Goal: Task Accomplishment & Management: Complete application form

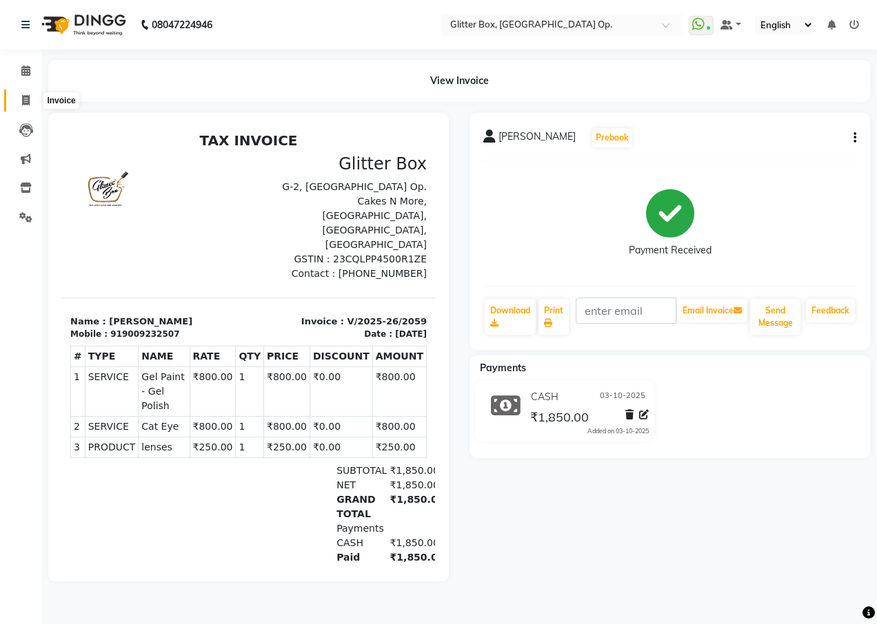
click at [32, 102] on span at bounding box center [26, 101] width 24 height 16
select select "service"
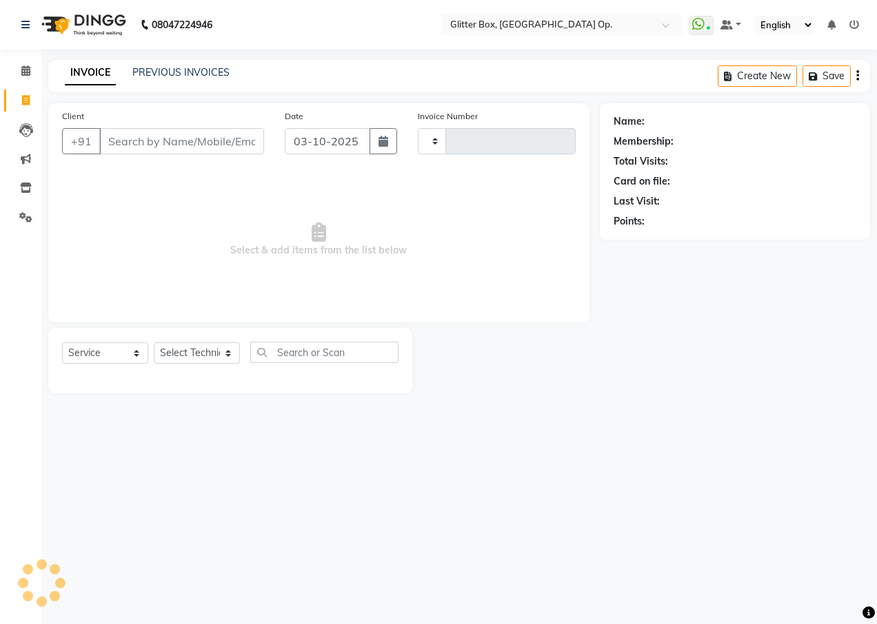
type input "2060"
select select "5563"
click at [146, 152] on input "Client" at bounding box center [181, 141] width 165 height 26
type input "u"
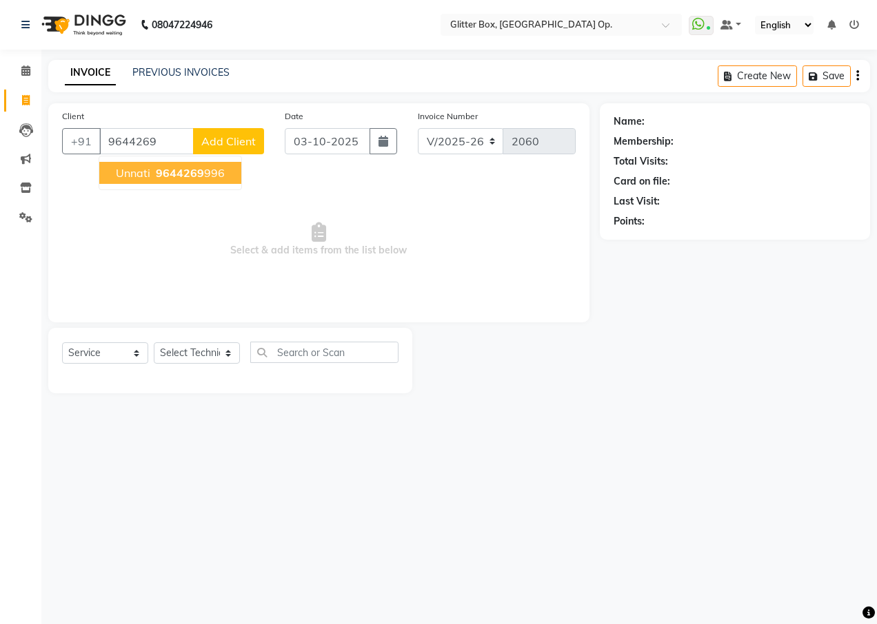
click at [158, 176] on span "9644269" at bounding box center [180, 173] width 48 height 14
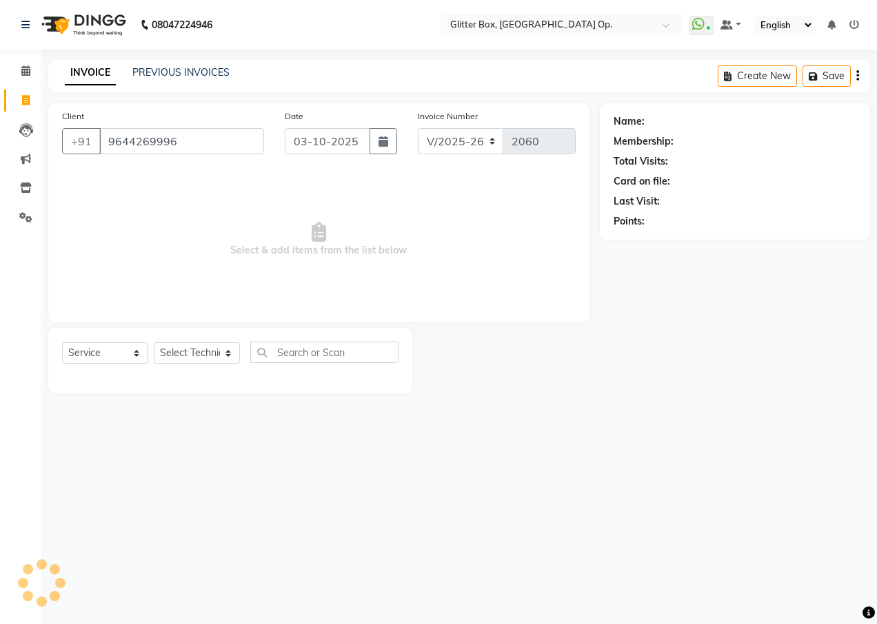
type input "9644269996"
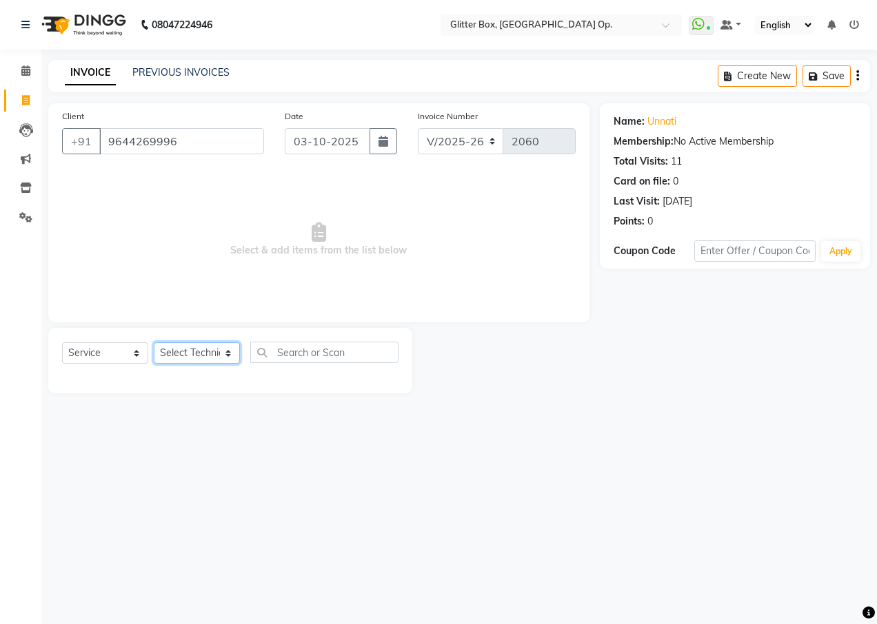
click at [186, 349] on select "Select Technician [PERSON_NAME] [PERSON_NAME] [PERSON_NAME] [PERSON_NAME] [PERS…" at bounding box center [197, 353] width 86 height 21
select select "38312"
click at [154, 343] on select "Select Technician [PERSON_NAME] [PERSON_NAME] [PERSON_NAME] [PERSON_NAME] [PERS…" at bounding box center [197, 353] width 86 height 21
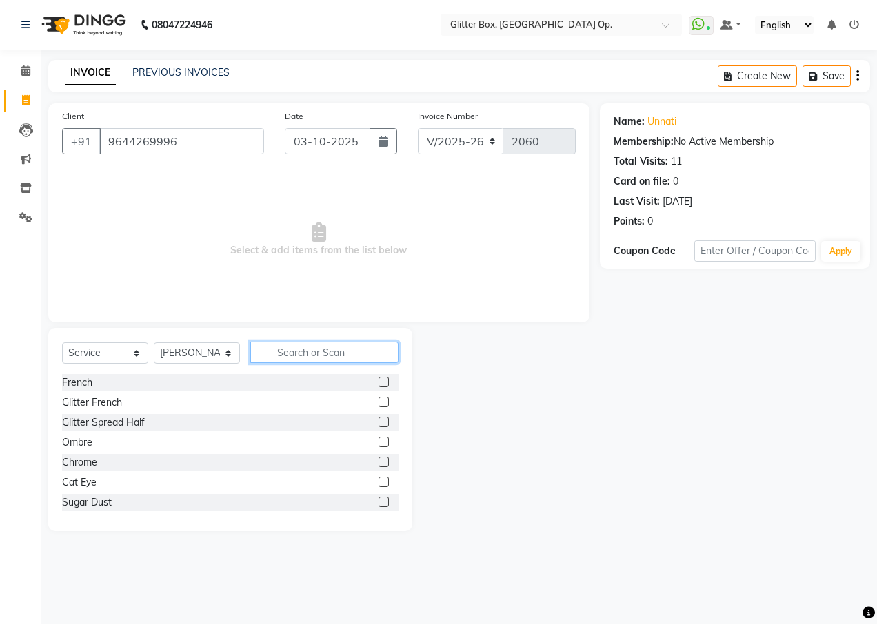
click at [318, 346] on input "text" at bounding box center [324, 352] width 148 height 21
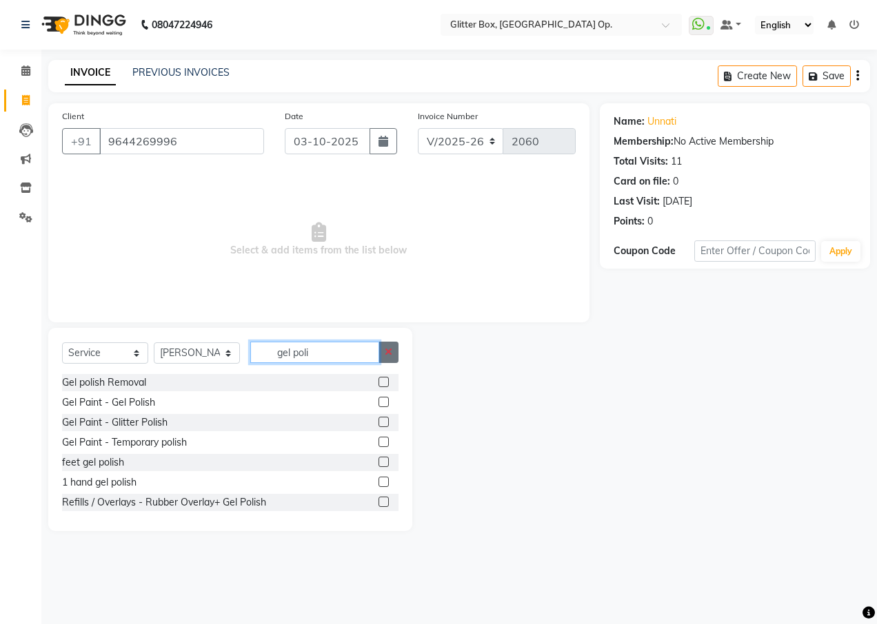
type input "gel poli"
click at [395, 351] on button "button" at bounding box center [388, 352] width 20 height 21
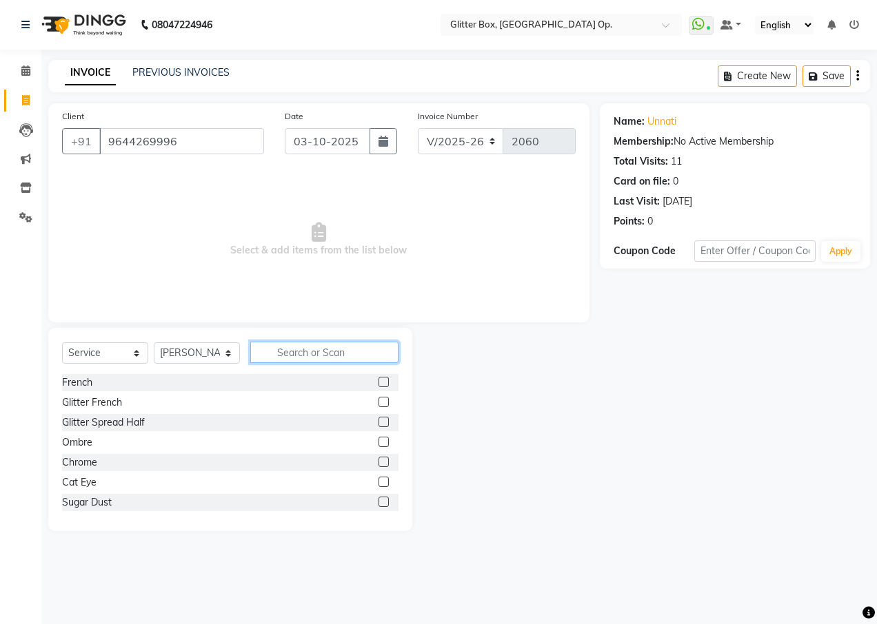
click at [364, 351] on input "text" at bounding box center [324, 352] width 148 height 21
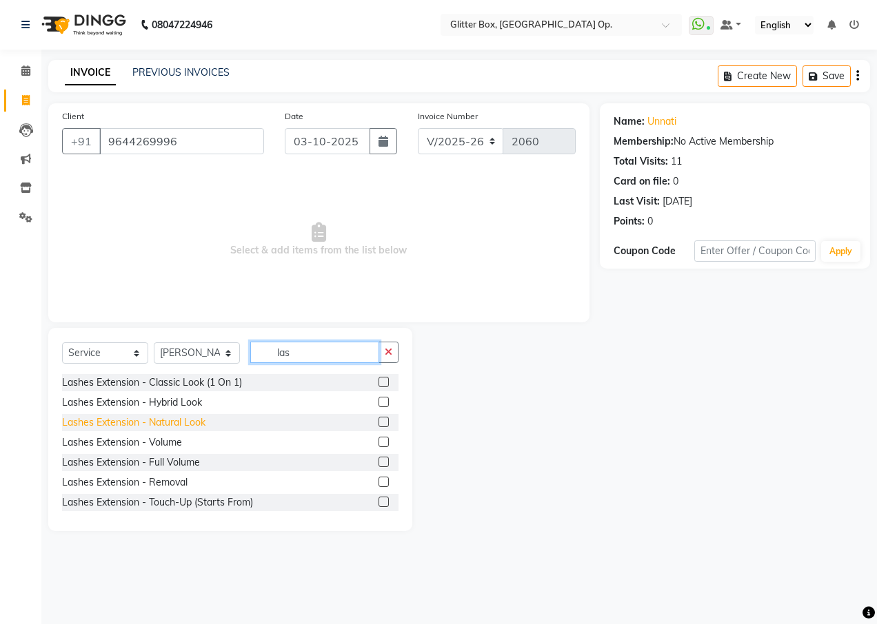
type input "las"
click at [157, 422] on div "Lashes Extension - Natural Look" at bounding box center [133, 423] width 143 height 14
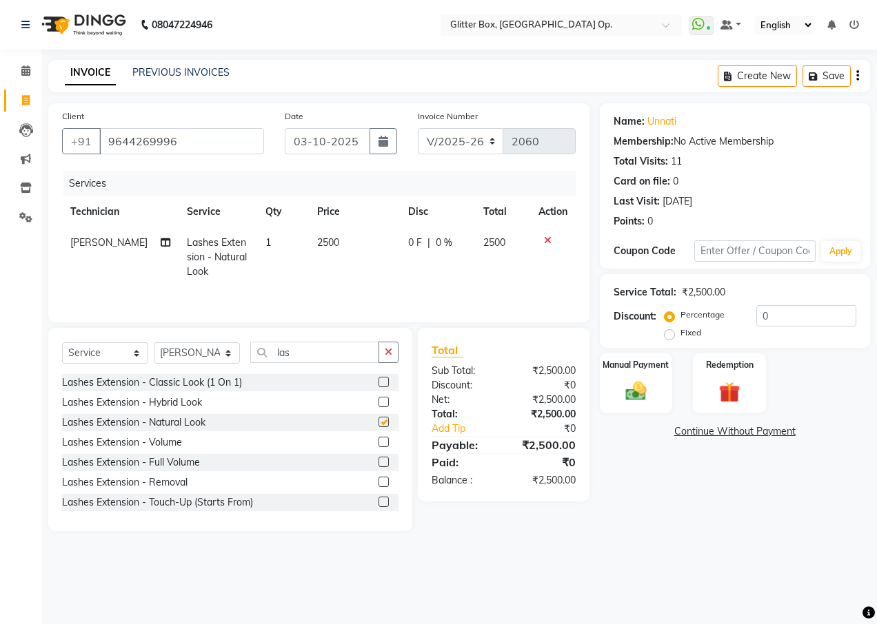
checkbox input "false"
click at [323, 239] on span "2500" at bounding box center [328, 242] width 22 height 12
select select "38312"
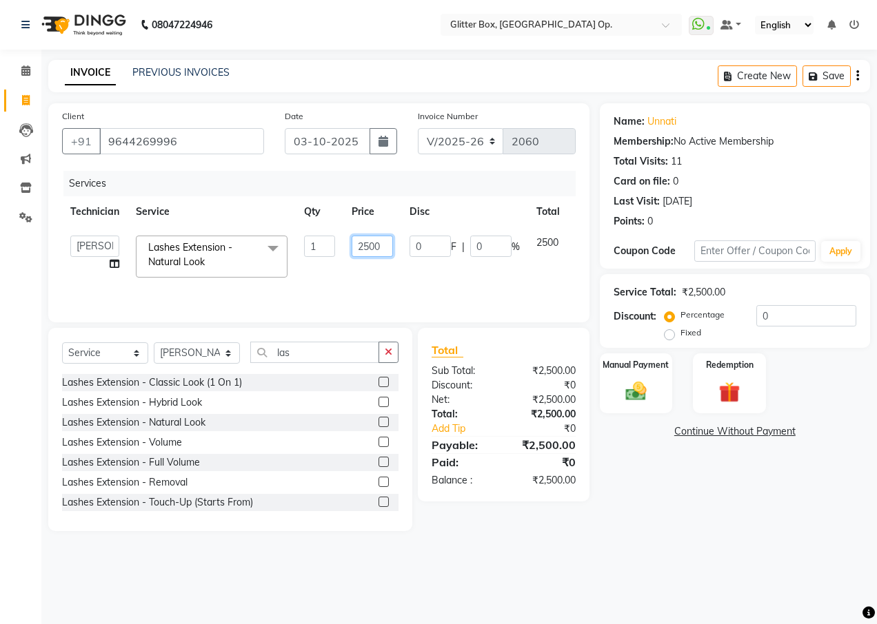
click at [371, 248] on input "2500" at bounding box center [371, 246] width 41 height 21
type input "2200"
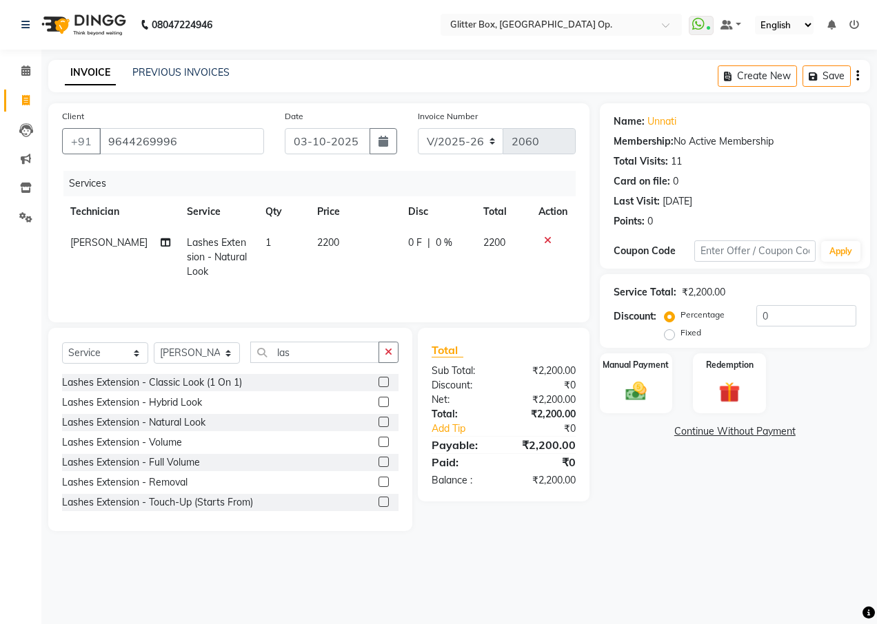
click at [397, 283] on tr "Katick Das Lashes Extension - Natural Look 1 2200 0 F | 0 % 2200" at bounding box center [318, 257] width 513 height 60
click at [644, 369] on label "Manual Payment" at bounding box center [636, 364] width 69 height 13
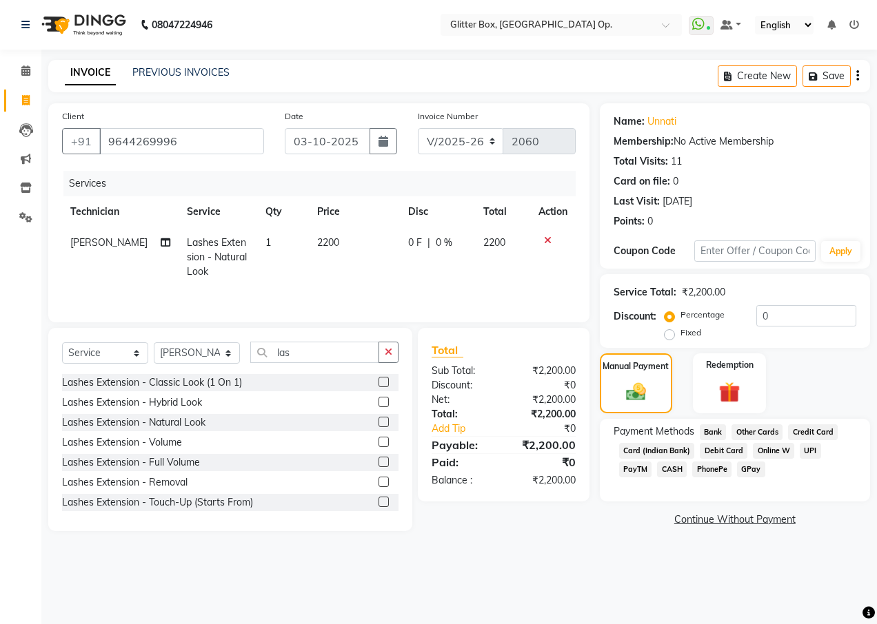
drag, startPoint x: 805, startPoint y: 448, endPoint x: 799, endPoint y: 455, distance: 8.8
click at [803, 451] on span "UPI" at bounding box center [809, 451] width 21 height 16
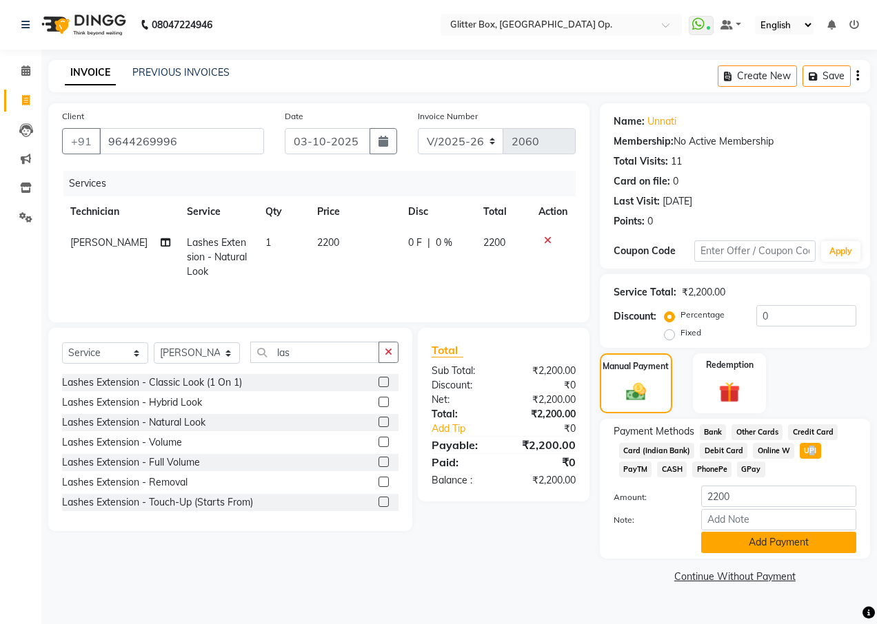
click at [739, 548] on button "Add Payment" at bounding box center [778, 542] width 155 height 21
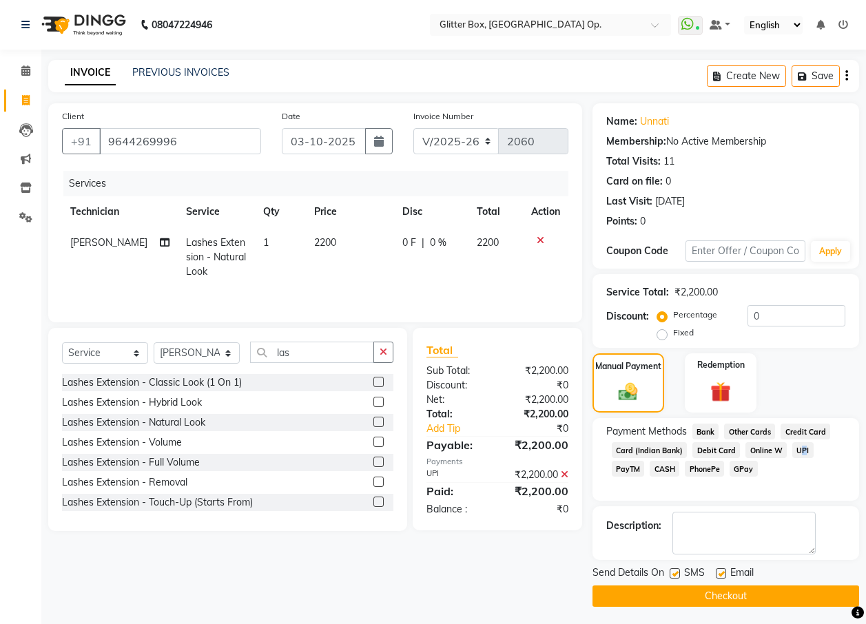
click at [729, 591] on button "Checkout" at bounding box center [726, 596] width 267 height 21
